Goal: Task Accomplishment & Management: Complete application form

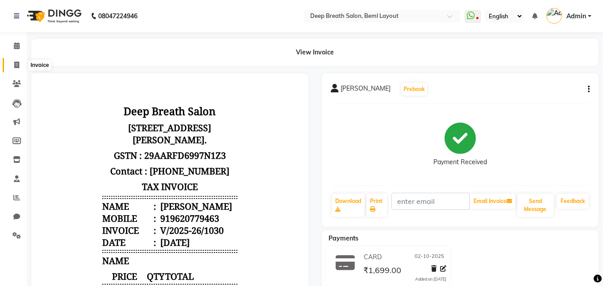
click at [12, 65] on span at bounding box center [17, 65] width 16 height 10
select select "4101"
select select "service"
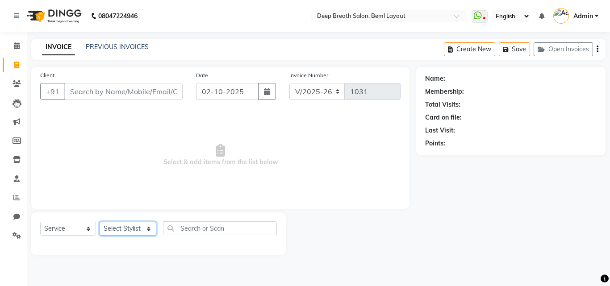
click at [129, 228] on select "Select Stylist [PERSON_NAME] [PERSON_NAME] Pallavi Mam [PERSON_NAME] [PERSON_NA…" at bounding box center [128, 229] width 57 height 14
select select "22566"
click at [100, 222] on select "Select Stylist [PERSON_NAME] [PERSON_NAME] Pallavi Mam [PERSON_NAME] [PERSON_NA…" at bounding box center [128, 229] width 57 height 14
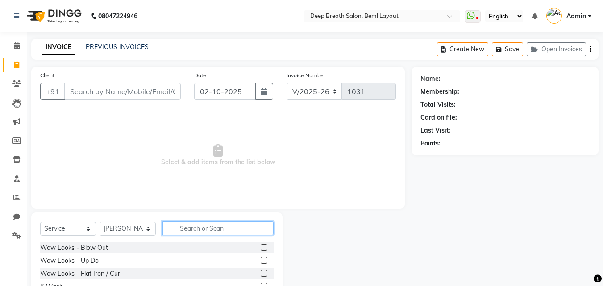
click at [219, 230] on input "text" at bounding box center [218, 228] width 111 height 14
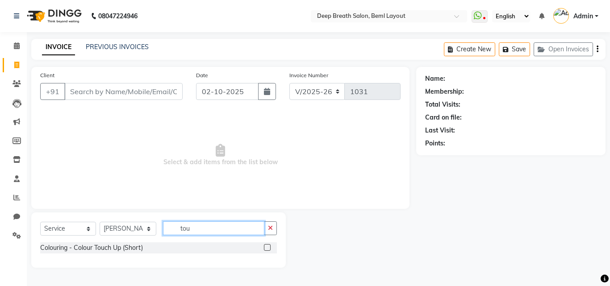
type input "tou"
click at [265, 246] on label at bounding box center [267, 247] width 7 height 7
click at [265, 246] on input "checkbox" at bounding box center [267, 248] width 6 height 6
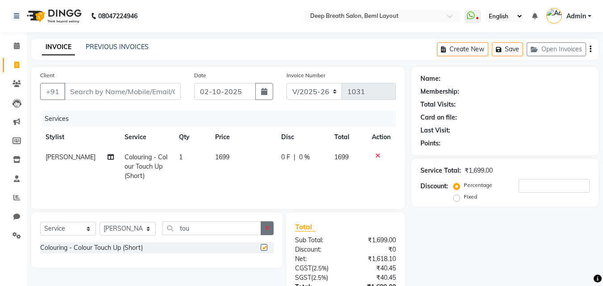
checkbox input "false"
click at [263, 227] on button "button" at bounding box center [267, 228] width 13 height 14
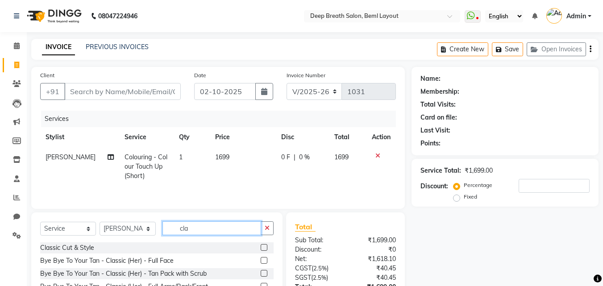
type input "cla"
click at [261, 245] on label at bounding box center [264, 247] width 7 height 7
click at [261, 245] on input "checkbox" at bounding box center [264, 248] width 6 height 6
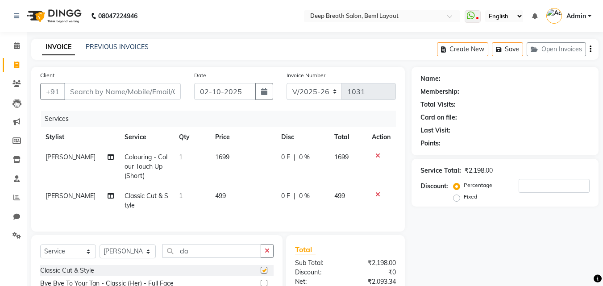
checkbox input "false"
click at [169, 97] on input "Client" at bounding box center [122, 91] width 117 height 17
drag, startPoint x: 169, startPoint y: 97, endPoint x: 199, endPoint y: 41, distance: 63.5
click at [199, 41] on div "INVOICE PREVIOUS INVOICES Create New Save Open Invoices" at bounding box center [315, 49] width 568 height 21
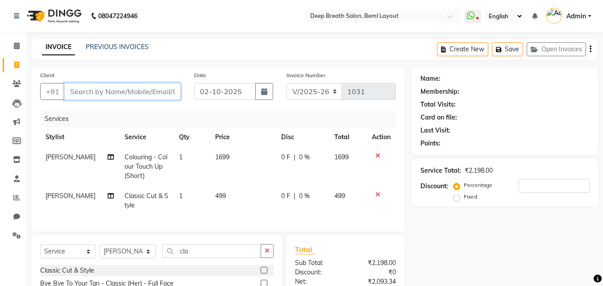
click at [127, 95] on input "Client" at bounding box center [122, 91] width 117 height 17
type input "9"
type input "0"
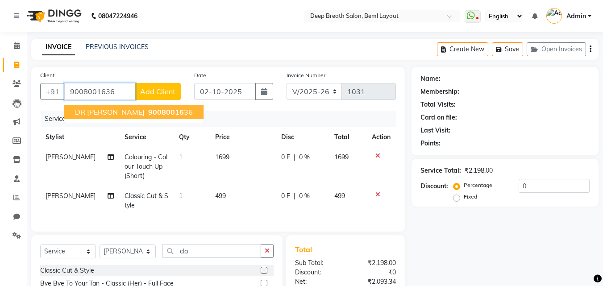
type input "9008001636"
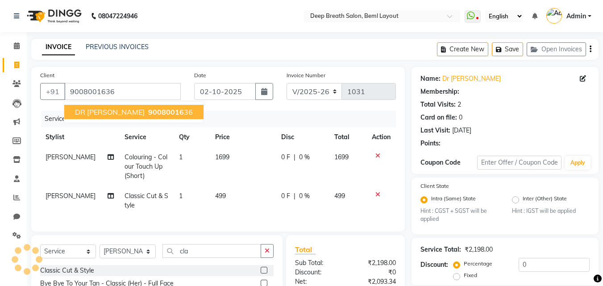
select select "1: Object"
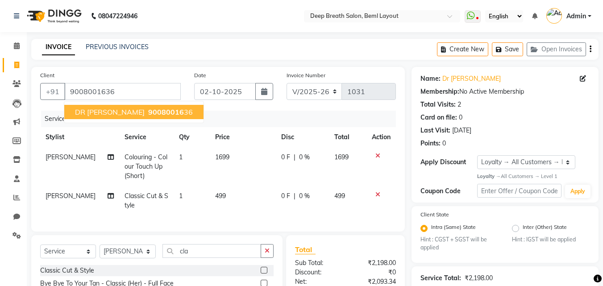
click at [148, 113] on span "90080016" at bounding box center [166, 112] width 36 height 9
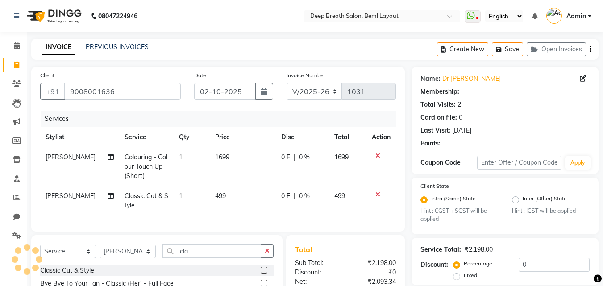
select select "1: Object"
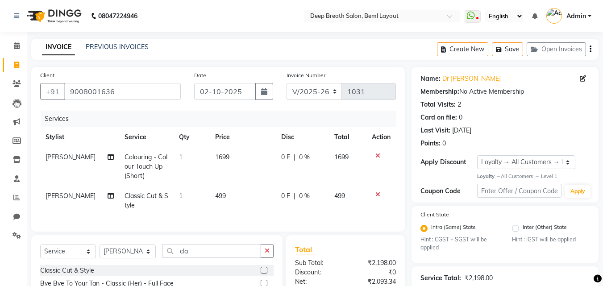
drag, startPoint x: 607, startPoint y: 0, endPoint x: 393, endPoint y: 27, distance: 215.5
click at [393, 27] on nav "08047224946 Select Location × Deep Breath Salon, Beml Layout WhatsApp Status ✕ …" at bounding box center [301, 16] width 603 height 32
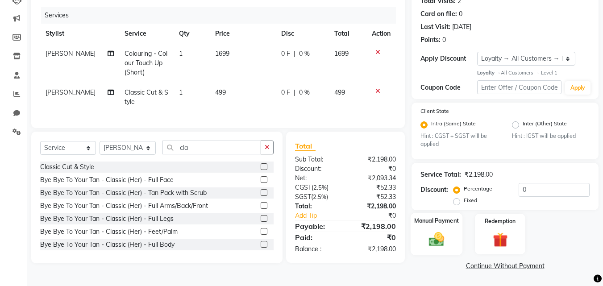
click at [444, 233] on img at bounding box center [436, 240] width 25 height 18
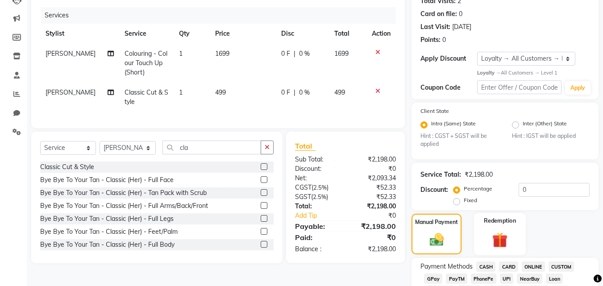
click at [479, 226] on div "Redemption" at bounding box center [500, 234] width 52 height 42
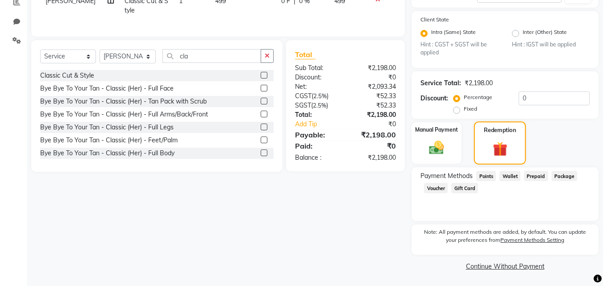
scroll to position [196, 0]
click at [535, 178] on span "Prepaid" at bounding box center [536, 176] width 24 height 10
drag, startPoint x: 431, startPoint y: 151, endPoint x: 267, endPoint y: 156, distance: 164.4
click at [430, 151] on img at bounding box center [437, 147] width 24 height 17
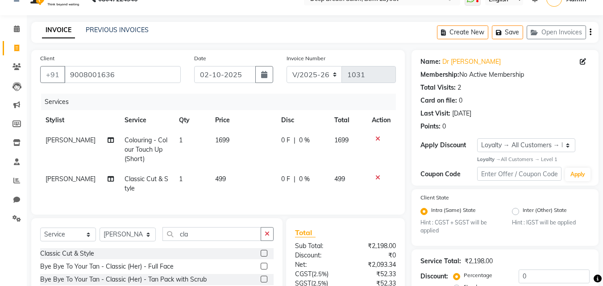
scroll to position [0, 0]
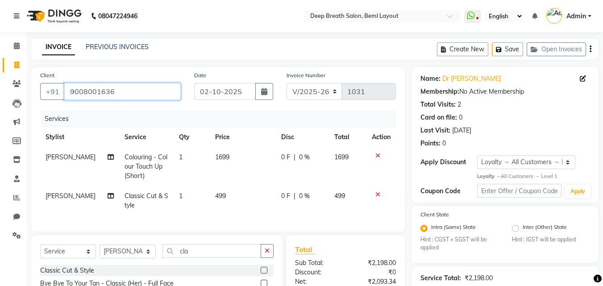
click at [129, 89] on input "9008001636" at bounding box center [122, 91] width 117 height 17
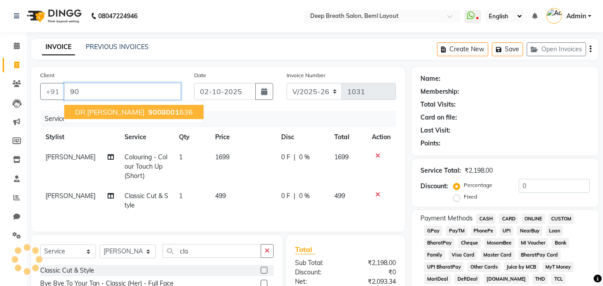
type input "9"
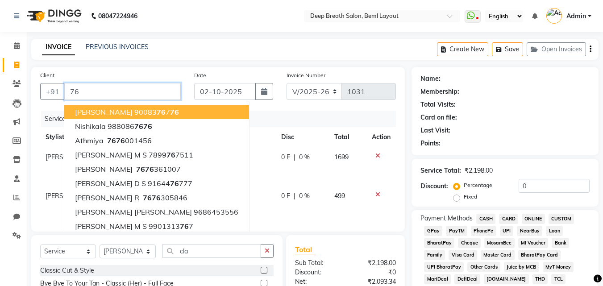
type input "7"
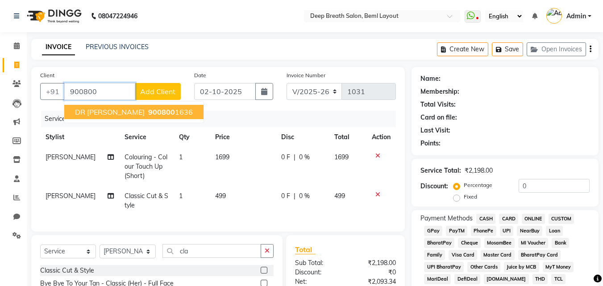
click at [148, 112] on span "900800" at bounding box center [161, 112] width 27 height 9
type input "9008001636"
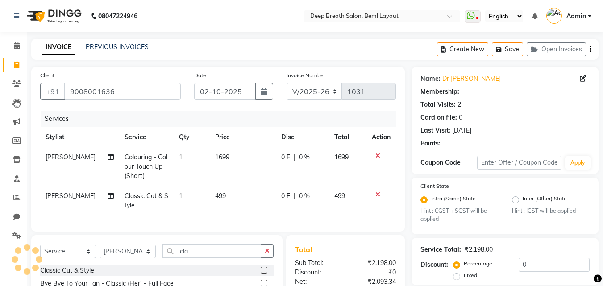
select select "1: Object"
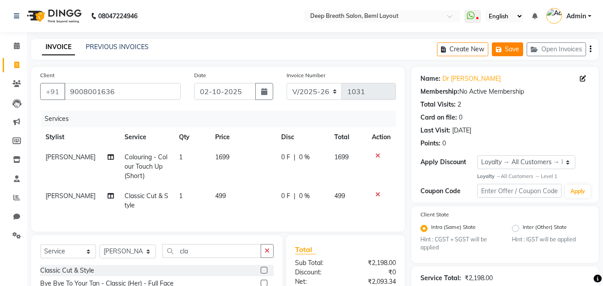
click at [507, 47] on button "Save" at bounding box center [507, 49] width 31 height 14
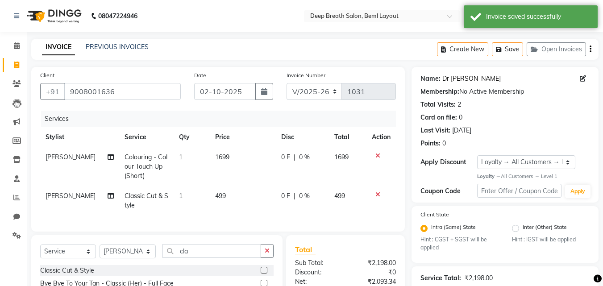
click at [459, 80] on link "Dr [PERSON_NAME]" at bounding box center [472, 78] width 58 height 9
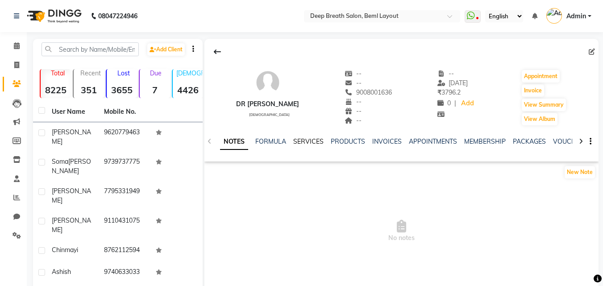
click at [310, 138] on link "SERVICES" at bounding box center [308, 142] width 30 height 8
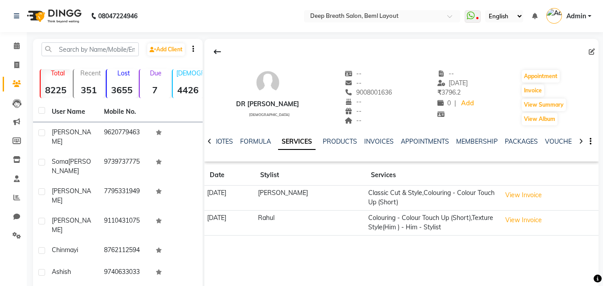
click at [374, 200] on td "Classic Cut & Style,Colouring - Colour Touch Up (Short)" at bounding box center [432, 198] width 133 height 25
click at [526, 202] on button "View Invoice" at bounding box center [523, 195] width 45 height 14
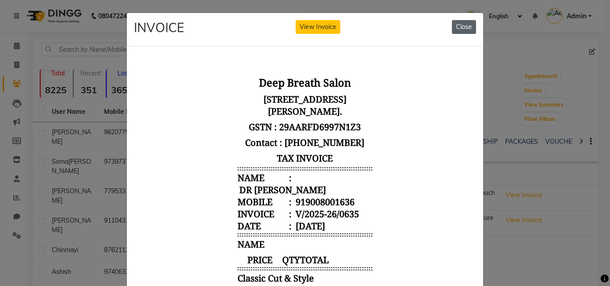
click at [456, 26] on button "Close" at bounding box center [464, 27] width 24 height 14
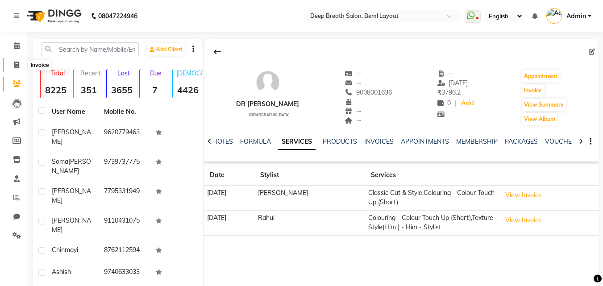
click at [17, 65] on icon at bounding box center [16, 65] width 5 height 7
select select "service"
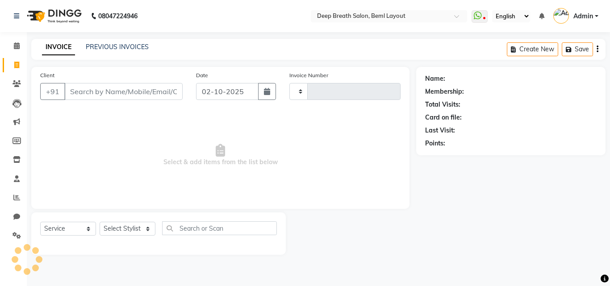
type input "1031"
select select "4101"
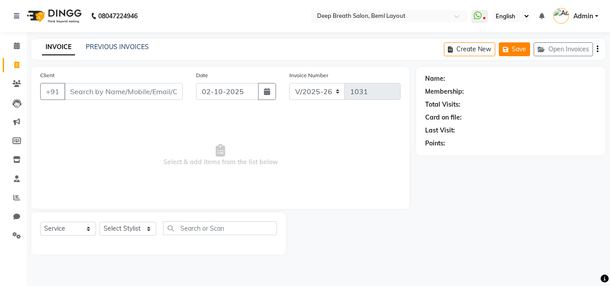
click at [516, 49] on button "Save" at bounding box center [514, 49] width 31 height 14
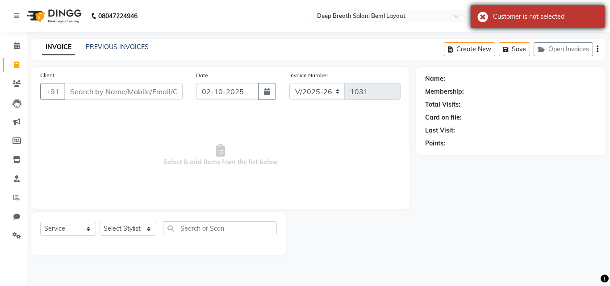
click at [505, 19] on div "Customer is not selected" at bounding box center [545, 16] width 105 height 9
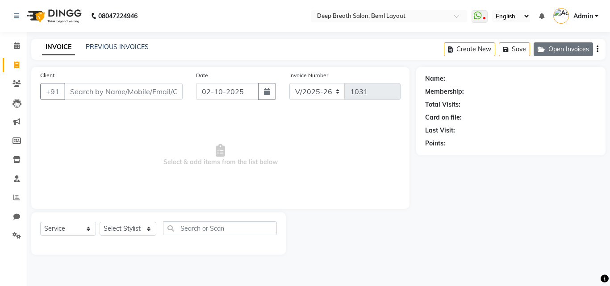
click at [556, 53] on button "Open Invoices" at bounding box center [563, 49] width 59 height 14
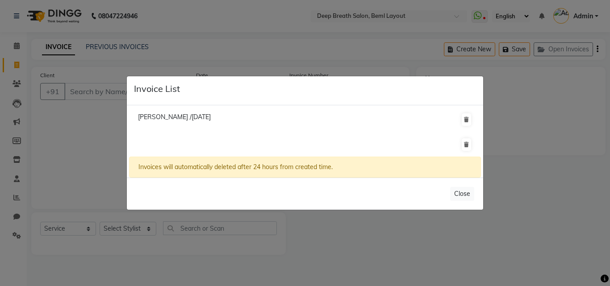
click at [521, 115] on ngb-modal-window "Invoice List Somshekher /30 September 2025 Invoices will automatically deleted …" at bounding box center [305, 143] width 610 height 286
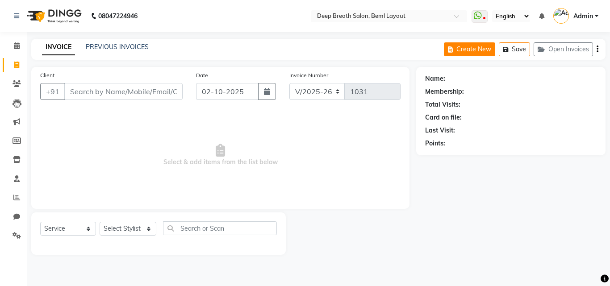
click at [470, 50] on button "Create New" at bounding box center [469, 49] width 51 height 14
select select "4101"
select select "service"
click at [133, 229] on select "Select Stylist [PERSON_NAME] [PERSON_NAME] Pallavi Mam [PERSON_NAME] [PERSON_NA…" at bounding box center [128, 229] width 57 height 14
select select "22566"
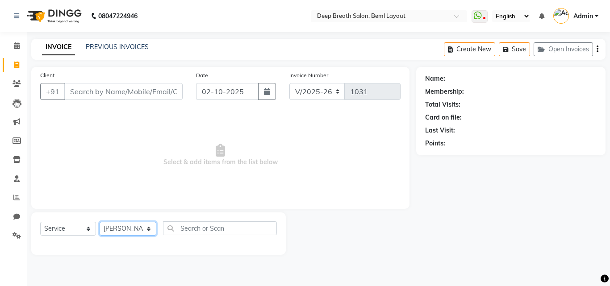
click at [100, 222] on select "Select Stylist [PERSON_NAME] [PERSON_NAME] Pallavi Mam [PERSON_NAME] [PERSON_NA…" at bounding box center [128, 229] width 57 height 14
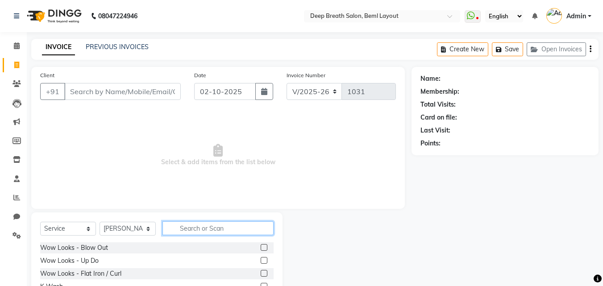
click at [200, 225] on input "text" at bounding box center [218, 228] width 111 height 14
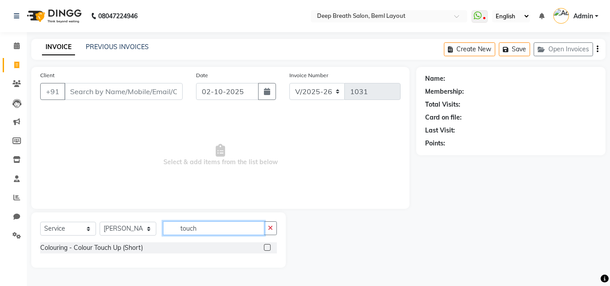
type input "touch"
click at [267, 250] on label at bounding box center [267, 247] width 7 height 7
click at [267, 250] on input "checkbox" at bounding box center [267, 248] width 6 height 6
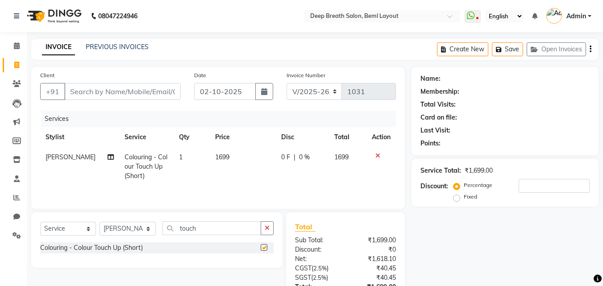
checkbox input "false"
click at [265, 221] on div "Select Service Product Membership Package Voucher Prepaid Gift Card Select Styl…" at bounding box center [156, 240] width 251 height 55
click at [268, 230] on icon "button" at bounding box center [267, 228] width 5 height 6
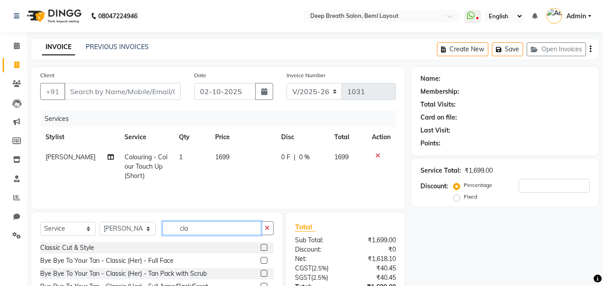
type input "cla"
click at [261, 246] on label at bounding box center [264, 247] width 7 height 7
click at [261, 246] on input "checkbox" at bounding box center [264, 248] width 6 height 6
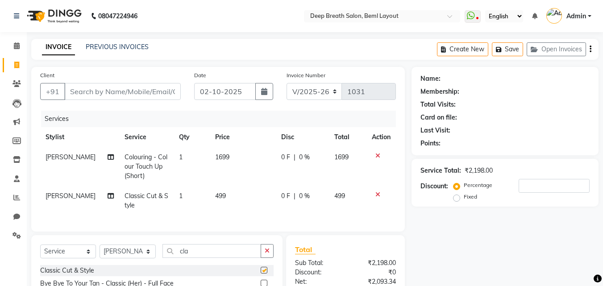
checkbox input "false"
click at [163, 90] on input "Client" at bounding box center [122, 91] width 117 height 17
type input "9"
type input "0"
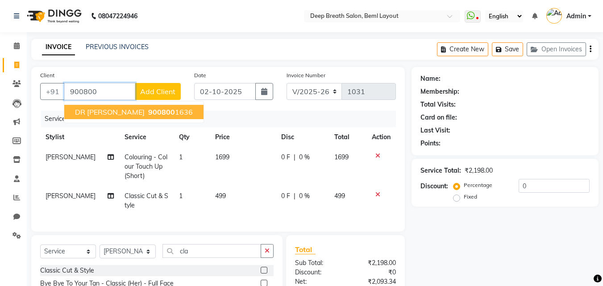
click at [97, 114] on span "DR [PERSON_NAME]" at bounding box center [110, 112] width 70 height 9
type input "9008001636"
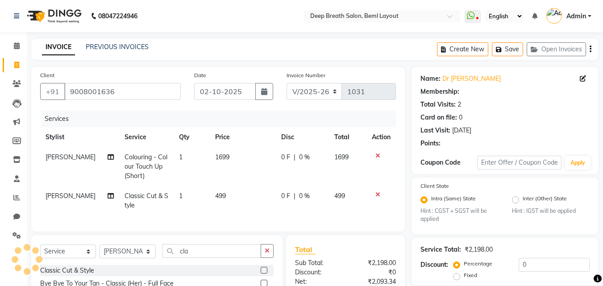
select select "1: Object"
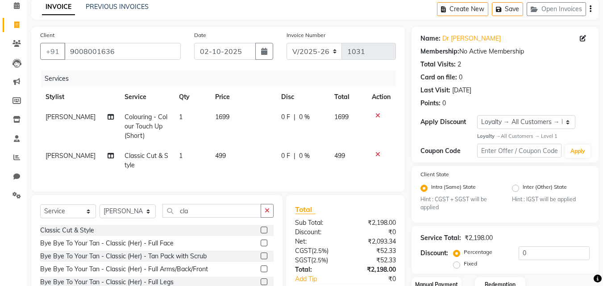
scroll to position [104, 0]
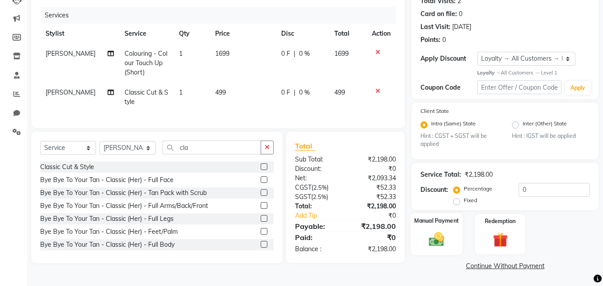
click at [431, 221] on label "Manual Payment" at bounding box center [436, 221] width 45 height 8
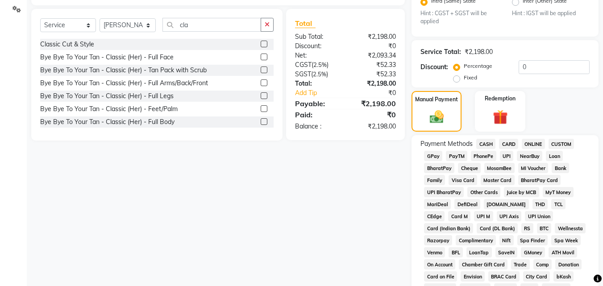
scroll to position [238, 0]
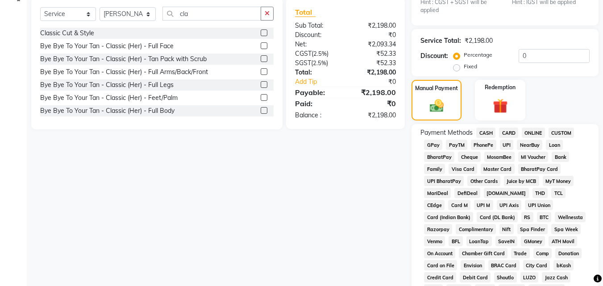
click at [482, 131] on span "CASH" at bounding box center [485, 133] width 19 height 10
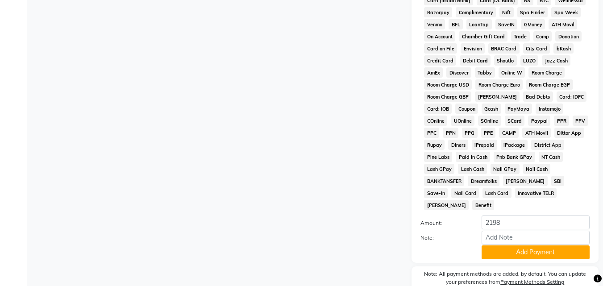
scroll to position [485, 0]
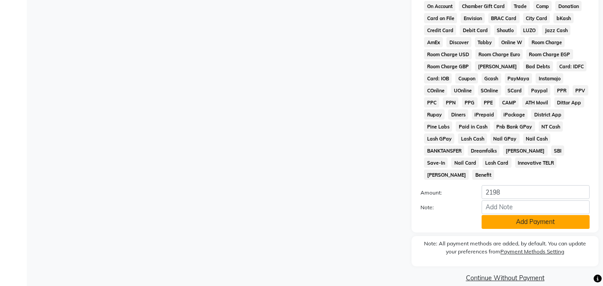
click at [537, 215] on button "Add Payment" at bounding box center [536, 222] width 108 height 14
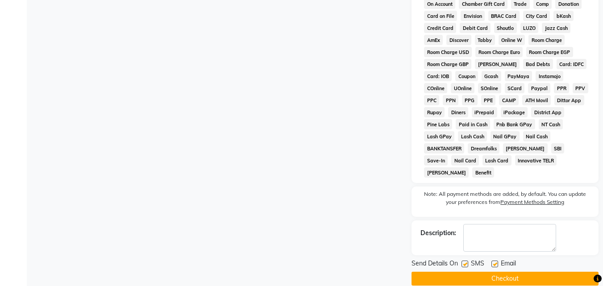
scroll to position [488, 0]
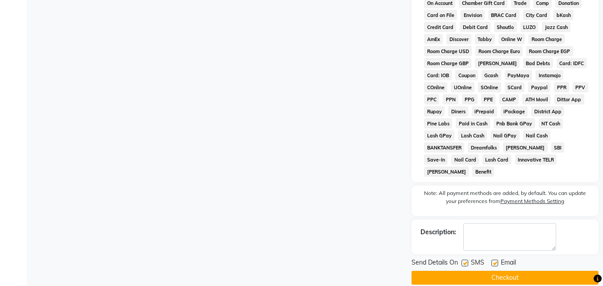
click at [565, 271] on button "Checkout" at bounding box center [505, 278] width 187 height 14
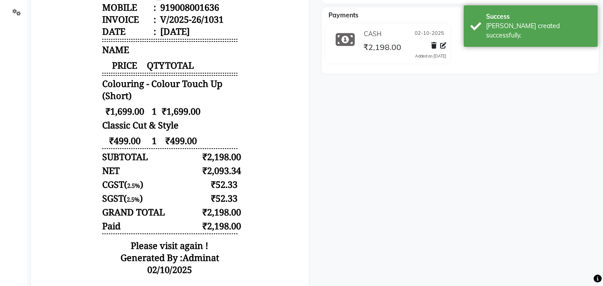
scroll to position [262, 0]
